Goal: Task Accomplishment & Management: Use online tool/utility

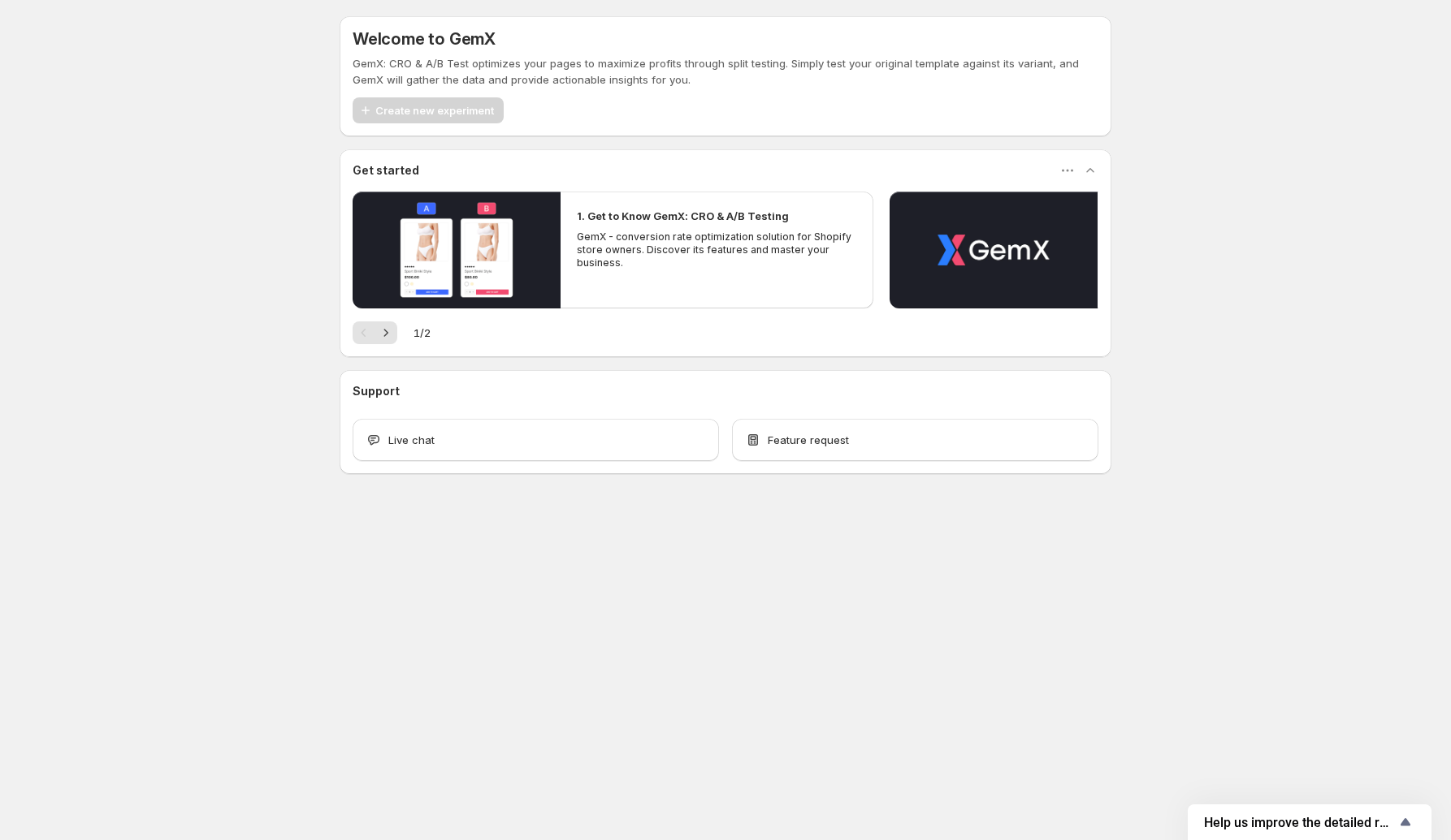
click at [595, 93] on div "GemX: CRO & A/B Test optimizes your pages to maximize profits through split tes…" at bounding box center [725, 89] width 746 height 68
click at [390, 330] on icon "Next" at bounding box center [385, 333] width 16 height 16
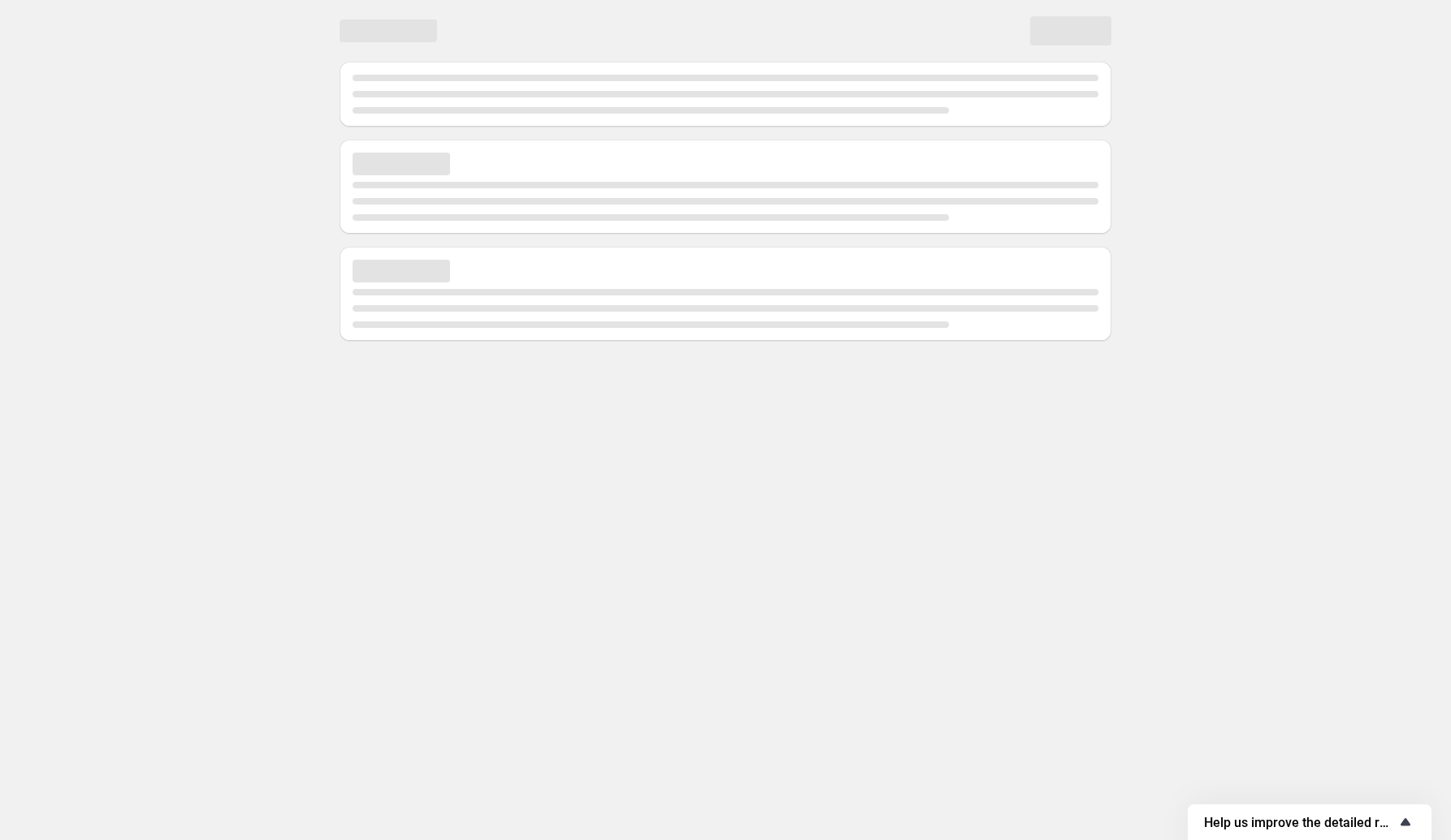
click at [1355, 818] on span "Help us improve the detailed report for A/B campaigns" at bounding box center [1300, 822] width 192 height 15
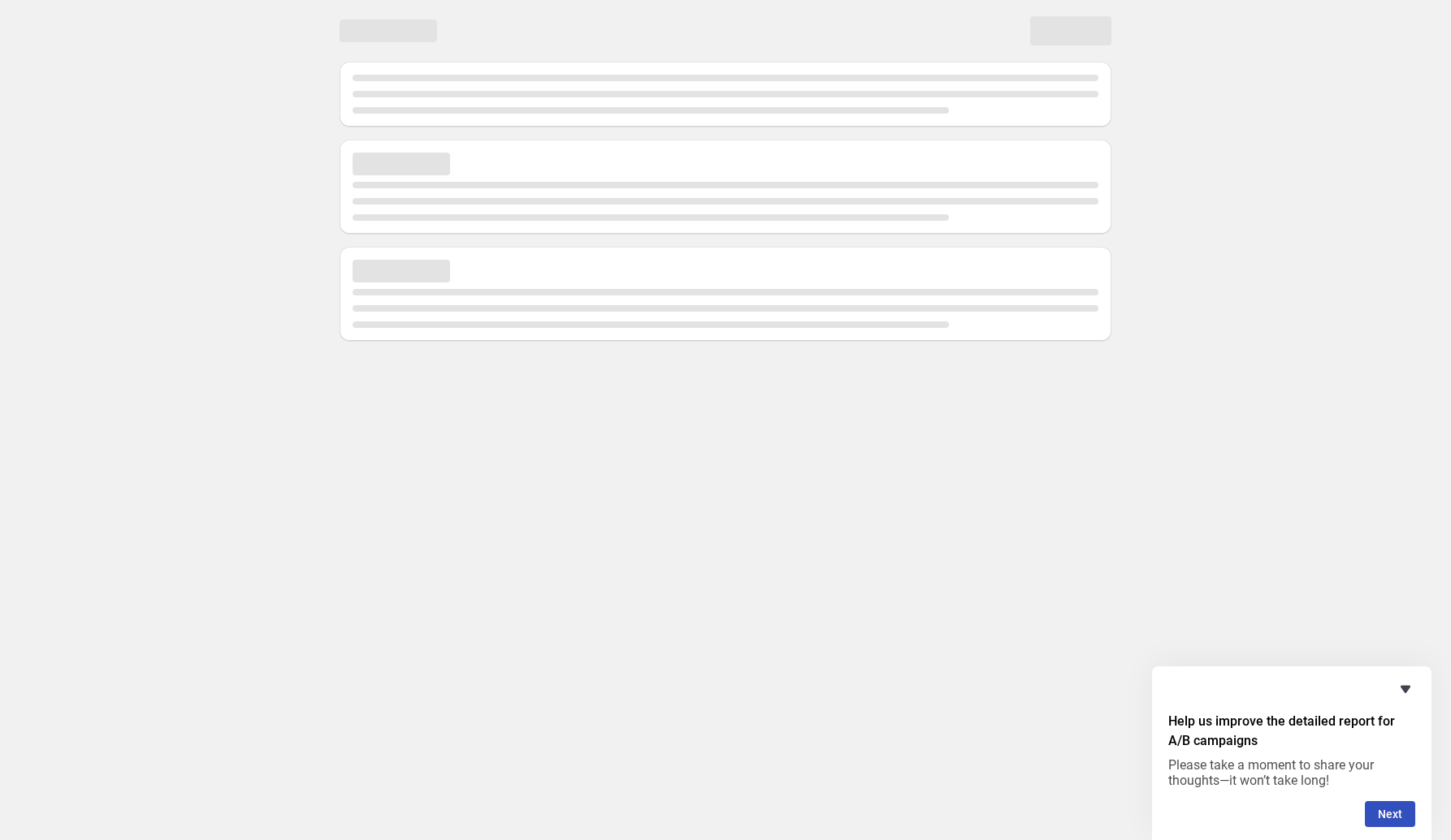
click at [1401, 689] on icon "Hide survey" at bounding box center [1405, 690] width 10 height 7
